Goal: Understand process/instructions: Learn how to perform a task or action

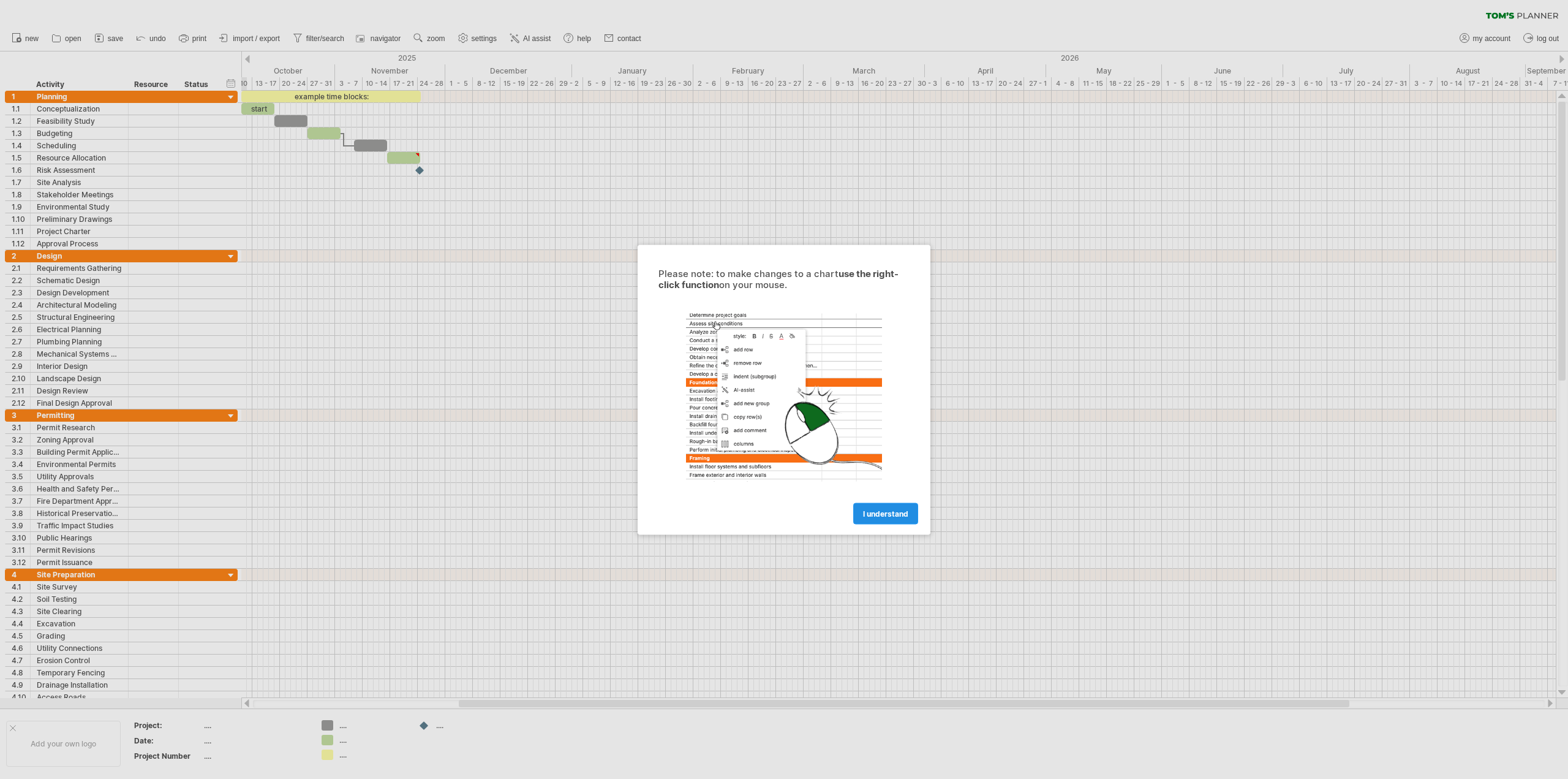
click at [899, 516] on span "I understand" at bounding box center [885, 513] width 45 height 9
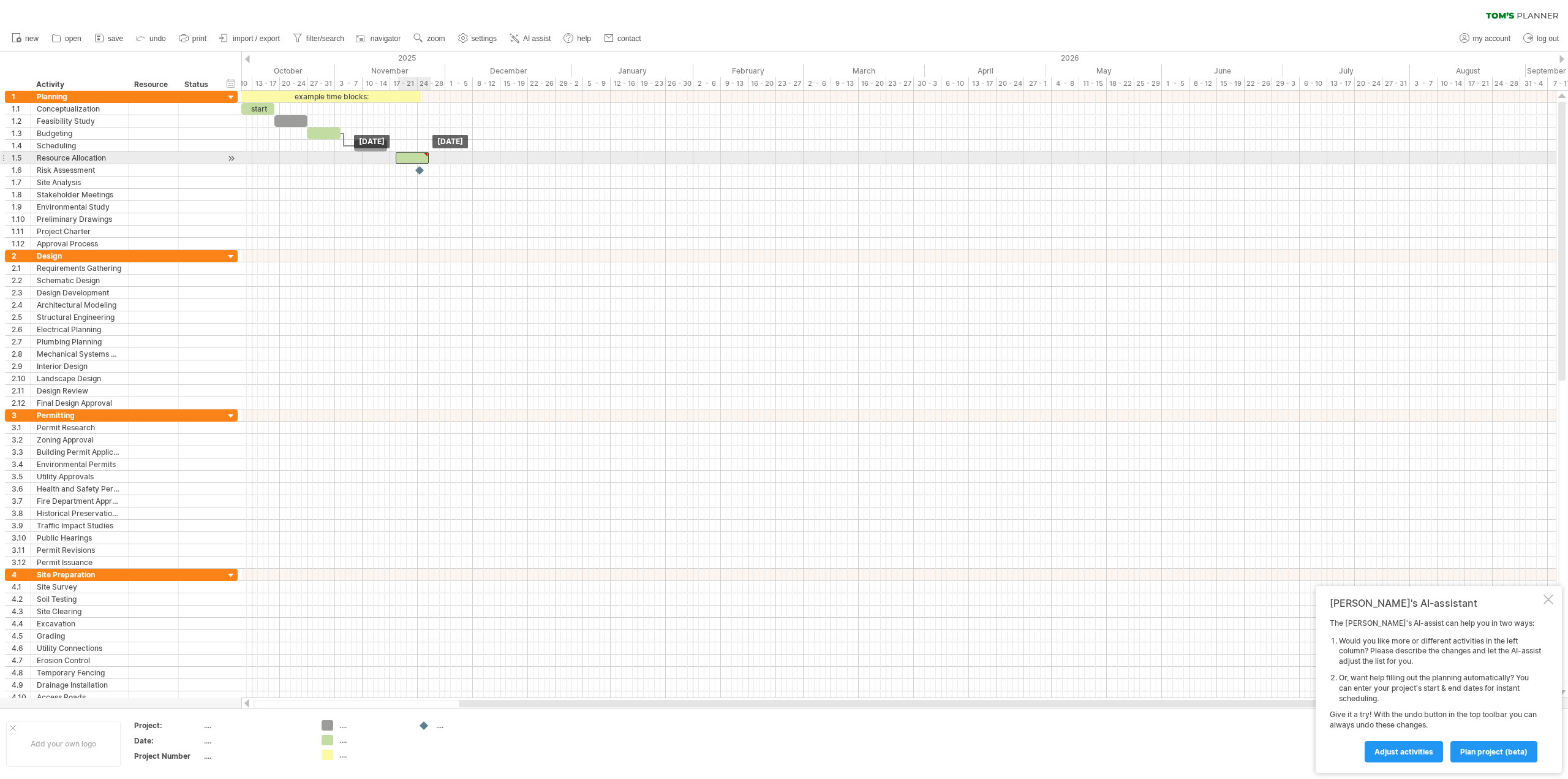
drag, startPoint x: 398, startPoint y: 156, endPoint x: 406, endPoint y: 160, distance: 8.9
click at [406, 160] on div at bounding box center [412, 157] width 33 height 11
drag, startPoint x: 410, startPoint y: 157, endPoint x: 429, endPoint y: 155, distance: 19.1
click at [429, 155] on div at bounding box center [430, 157] width 33 height 11
drag, startPoint x: 447, startPoint y: 154, endPoint x: 496, endPoint y: 160, distance: 49.4
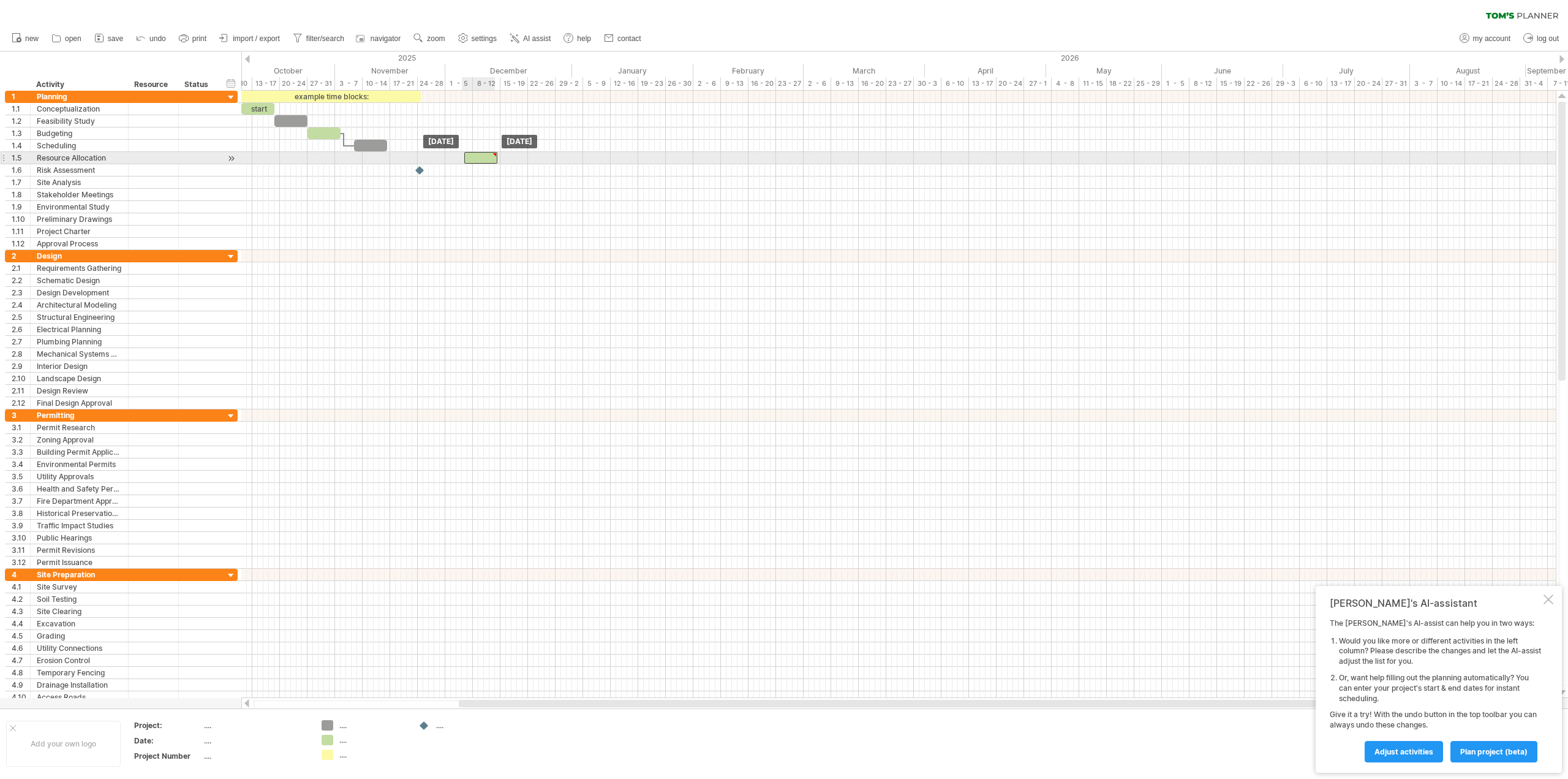
click at [496, 160] on div at bounding box center [480, 157] width 33 height 11
drag, startPoint x: 496, startPoint y: 159, endPoint x: 754, endPoint y: 147, distance: 258.3
click at [754, 147] on div "example time blocks: start [DATE] - 7.0 days [DATE]" at bounding box center [899, 394] width 1314 height 607
drag, startPoint x: 758, startPoint y: 155, endPoint x: 500, endPoint y: 155, distance: 258.0
click at [499, 156] on span at bounding box center [497, 157] width 5 height 11
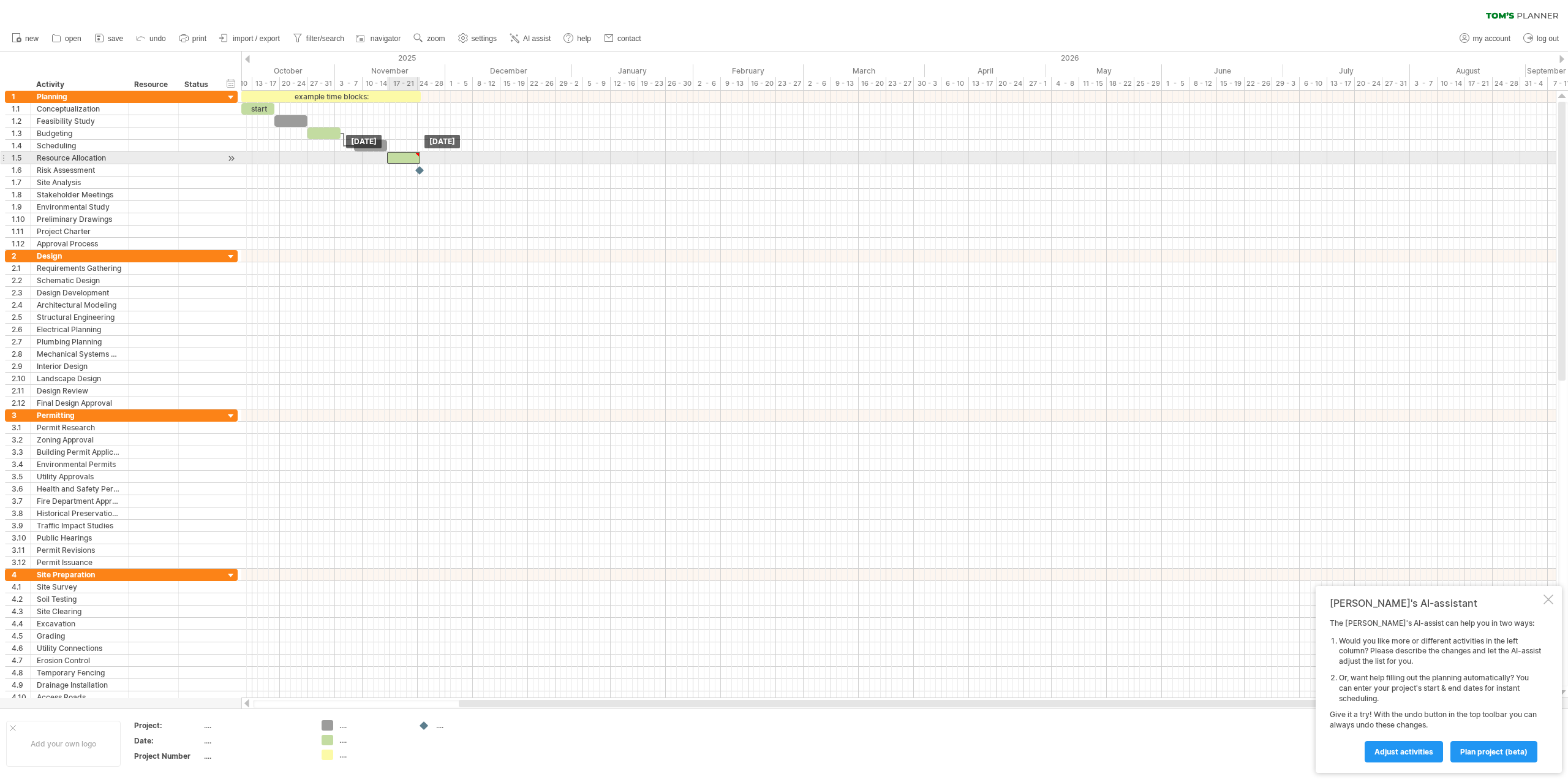
drag, startPoint x: 486, startPoint y: 155, endPoint x: 408, endPoint y: 153, distance: 78.0
click at [408, 153] on div at bounding box center [403, 157] width 33 height 11
click at [410, 160] on div at bounding box center [408, 157] width 33 height 11
click at [407, 158] on div at bounding box center [408, 157] width 33 height 11
type textarea "**********"
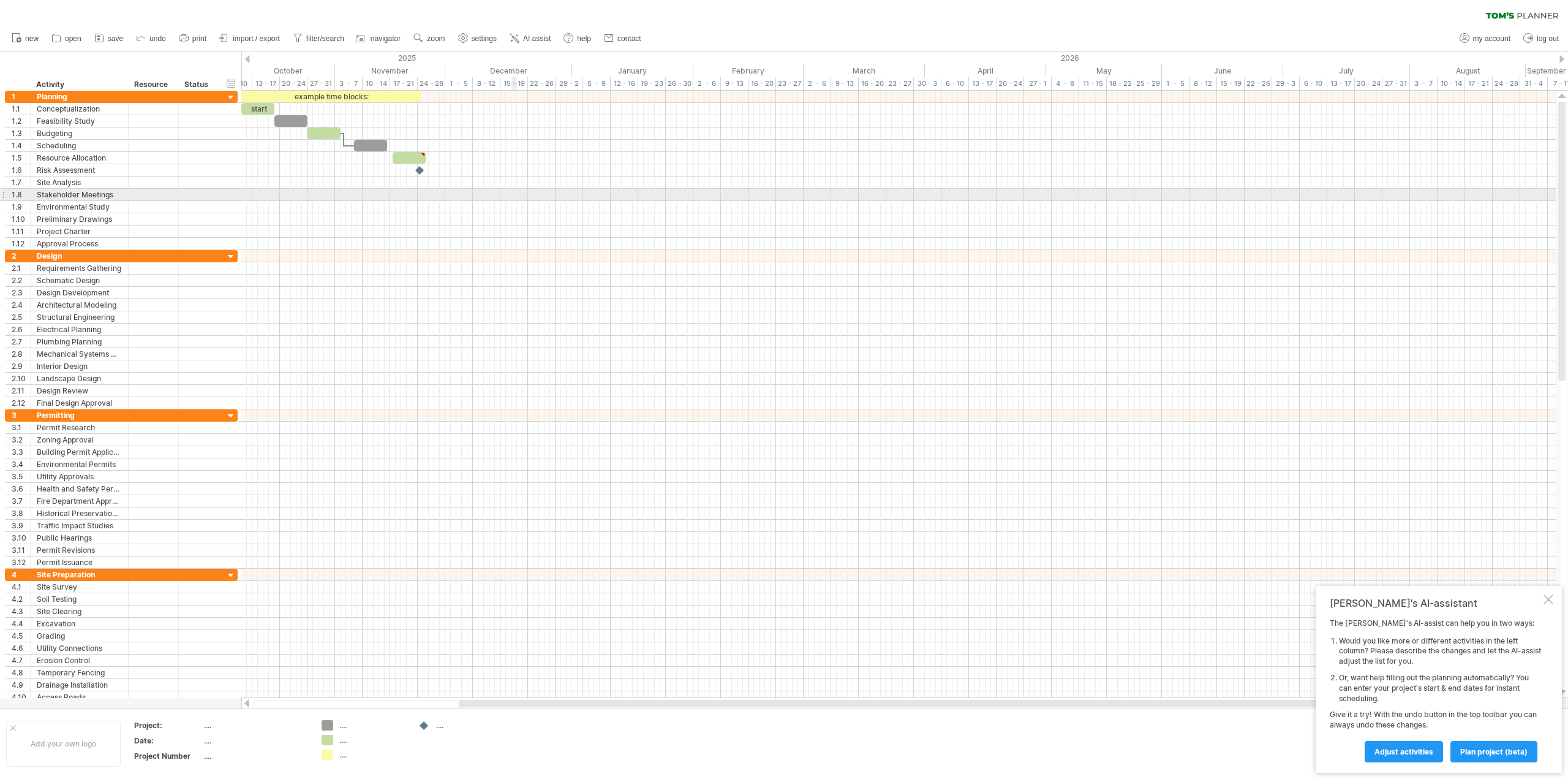
click at [514, 201] on div at bounding box center [899, 207] width 1314 height 12
